Goal: Check status: Check status

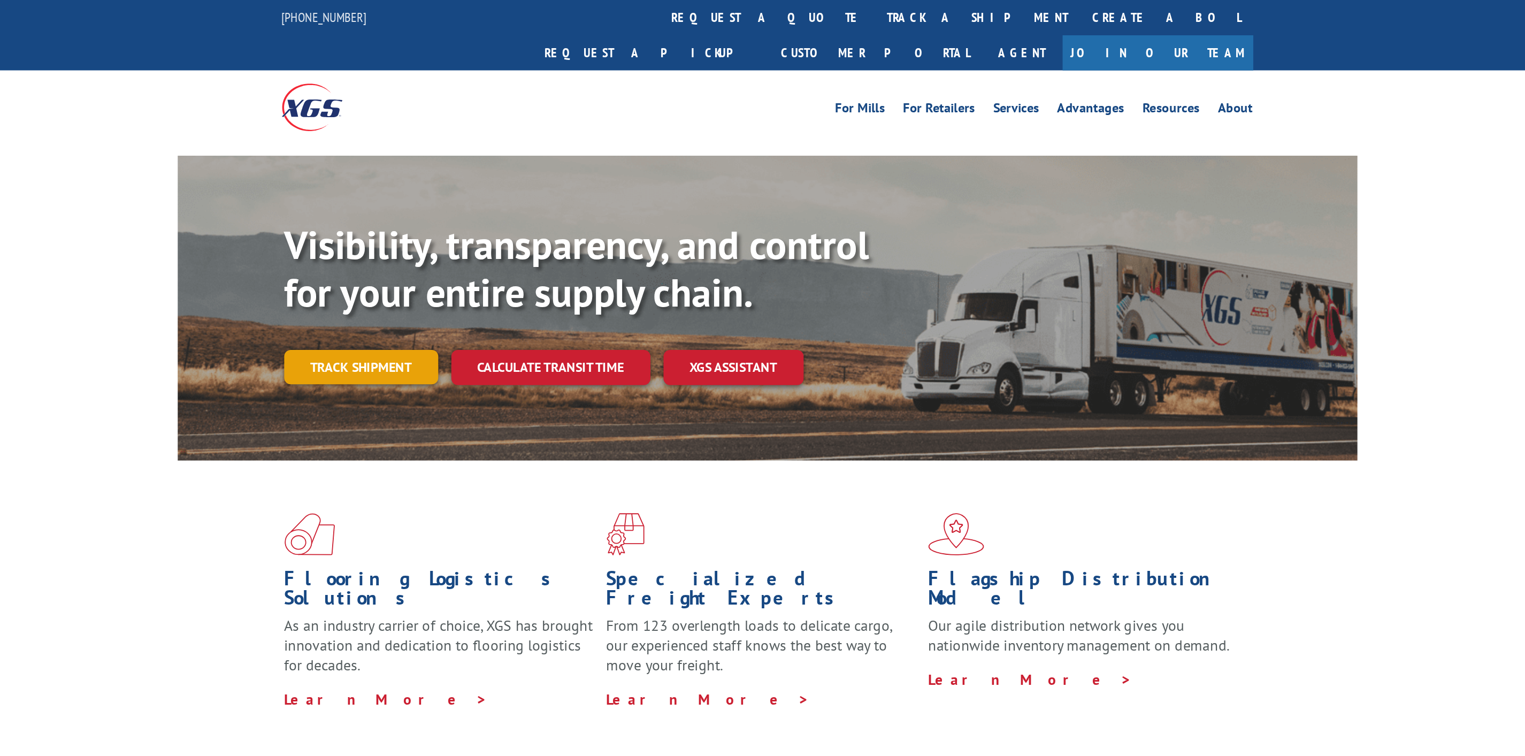
click at [489, 228] on link "Track shipment" at bounding box center [497, 239] width 101 height 22
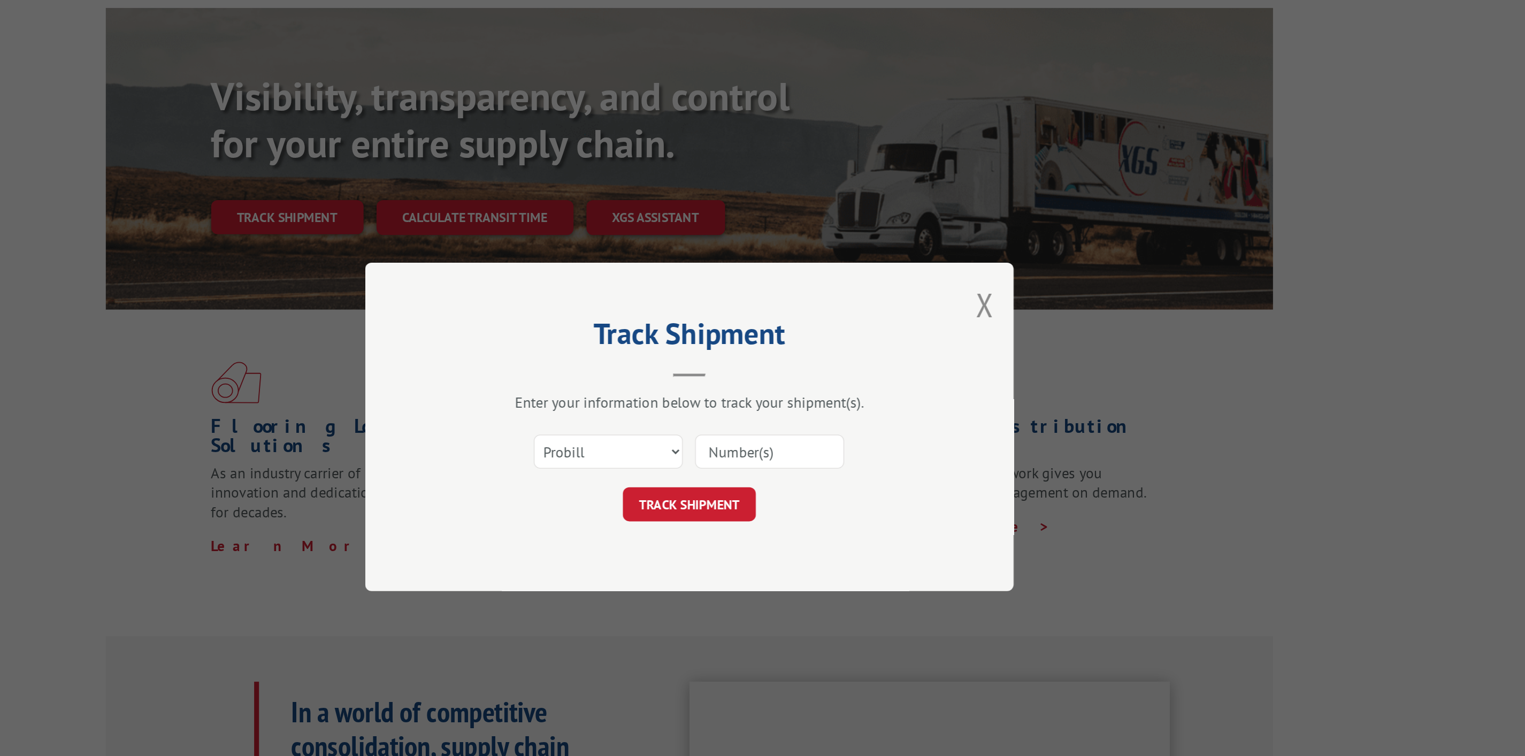
click at [821, 396] on input at bounding box center [816, 394] width 98 height 22
type input "16932920"
click at [777, 439] on button "TRACK SHIPMENT" at bounding box center [763, 429] width 88 height 22
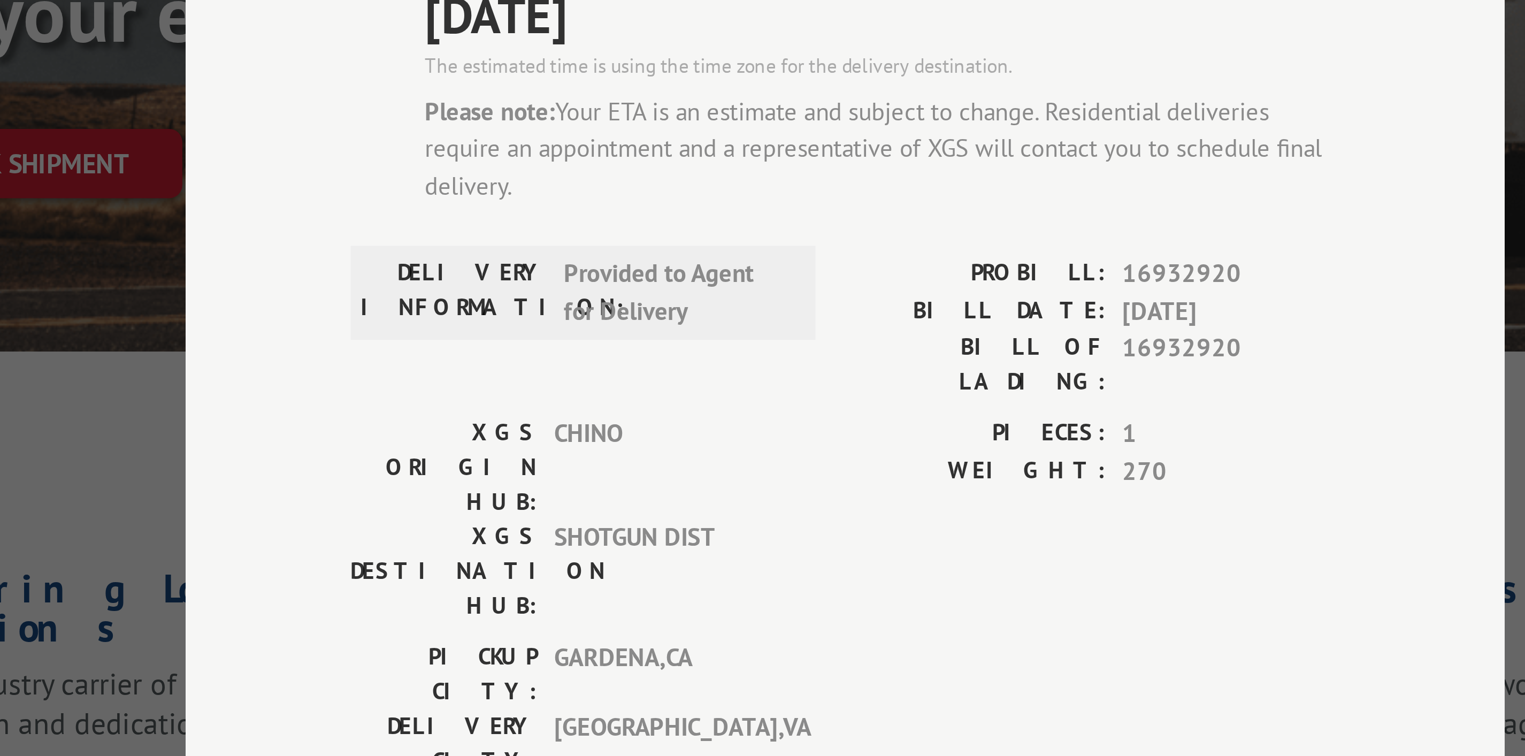
click at [537, 295] on div "Track Shipment ESTIMATED DELIVERY TIME: [DATE] The estimated time is using the …" at bounding box center [762, 378] width 1525 height 756
